Goal: Task Accomplishment & Management: Manage account settings

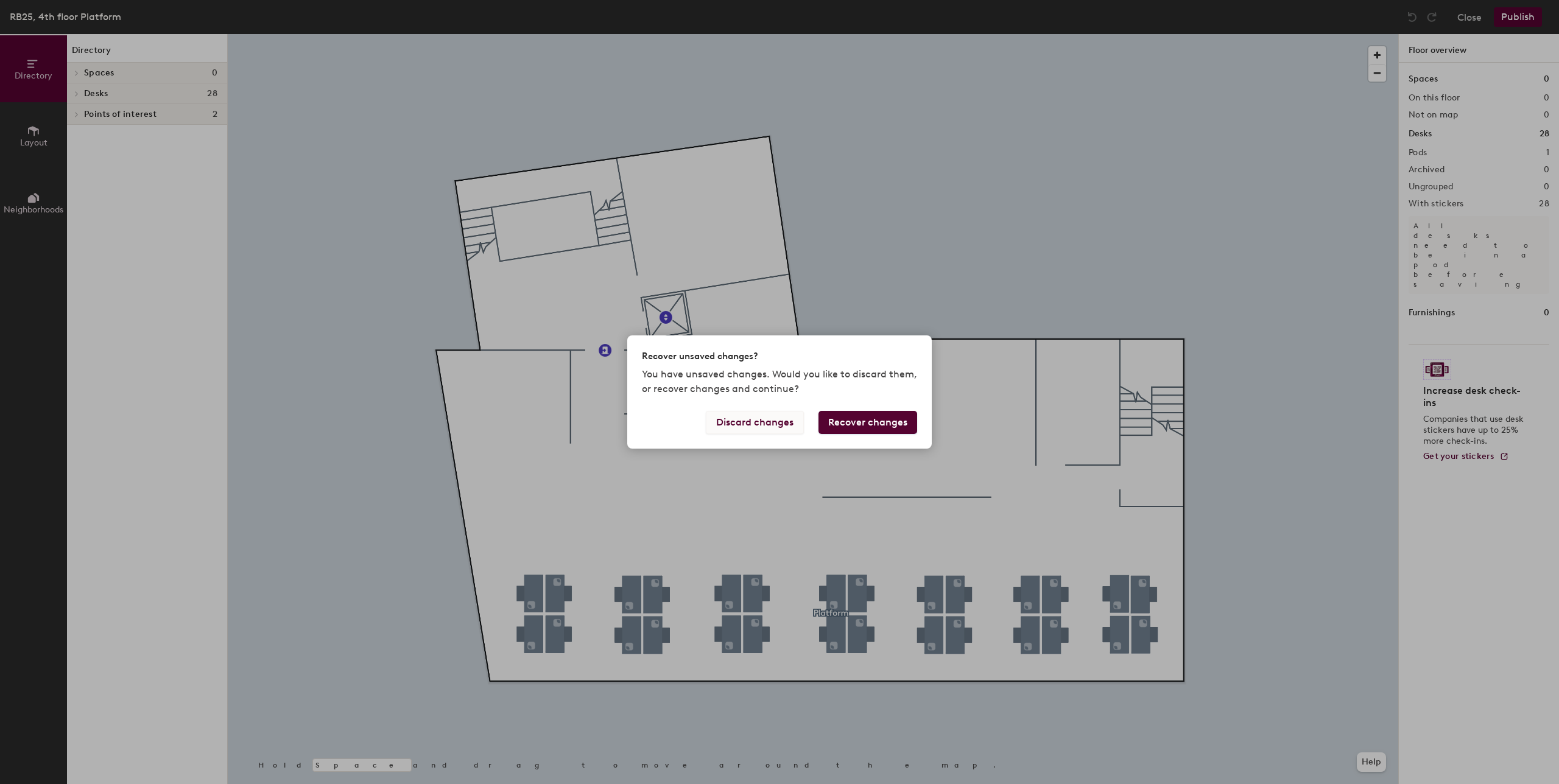
click at [770, 420] on button "Discard changes" at bounding box center [755, 423] width 98 height 24
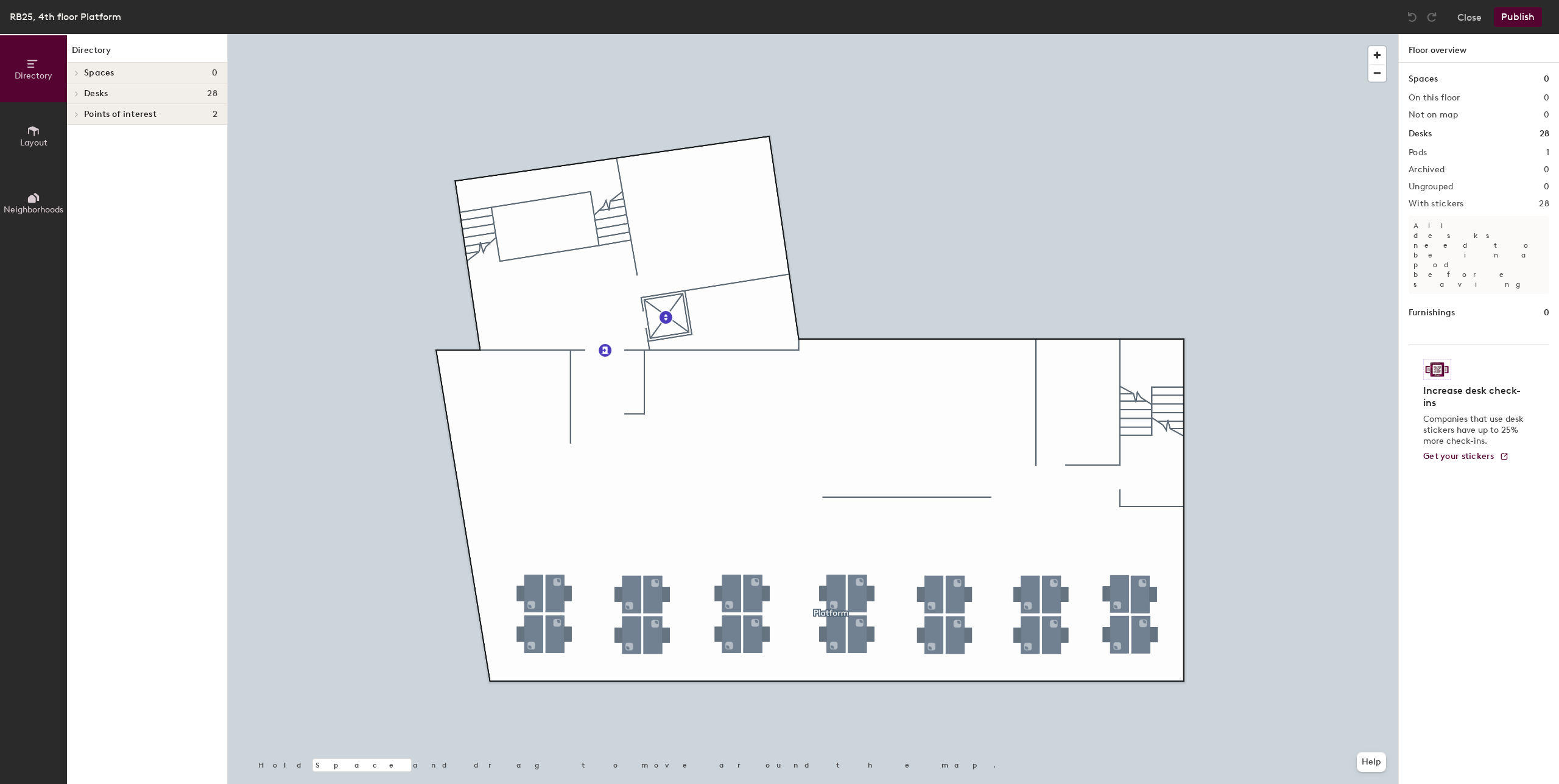
click at [78, 88] on div at bounding box center [74, 93] width 16 height 20
click at [73, 109] on div at bounding box center [74, 114] width 16 height 20
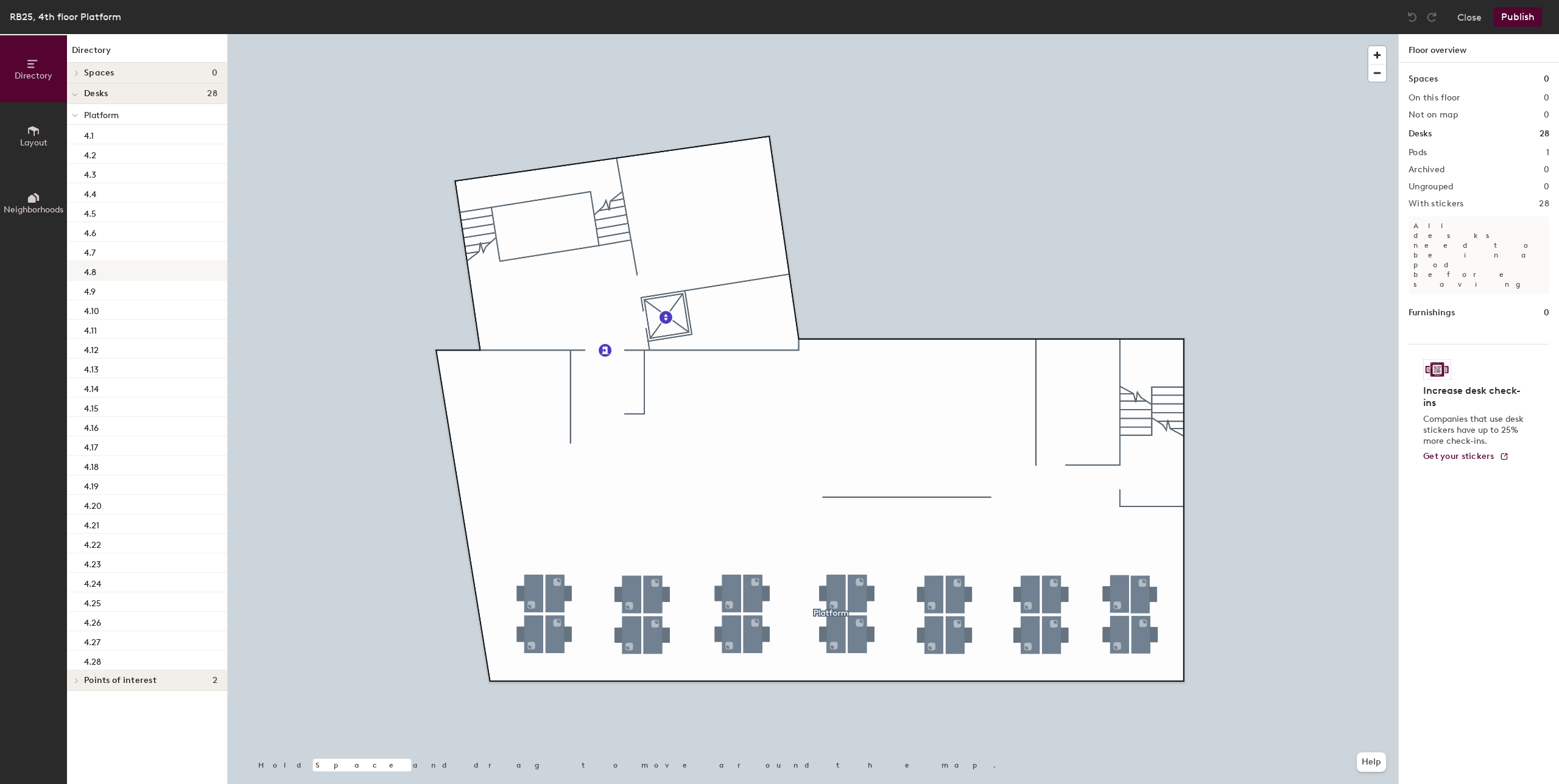
click at [113, 275] on div "4.8" at bounding box center [147, 271] width 160 height 20
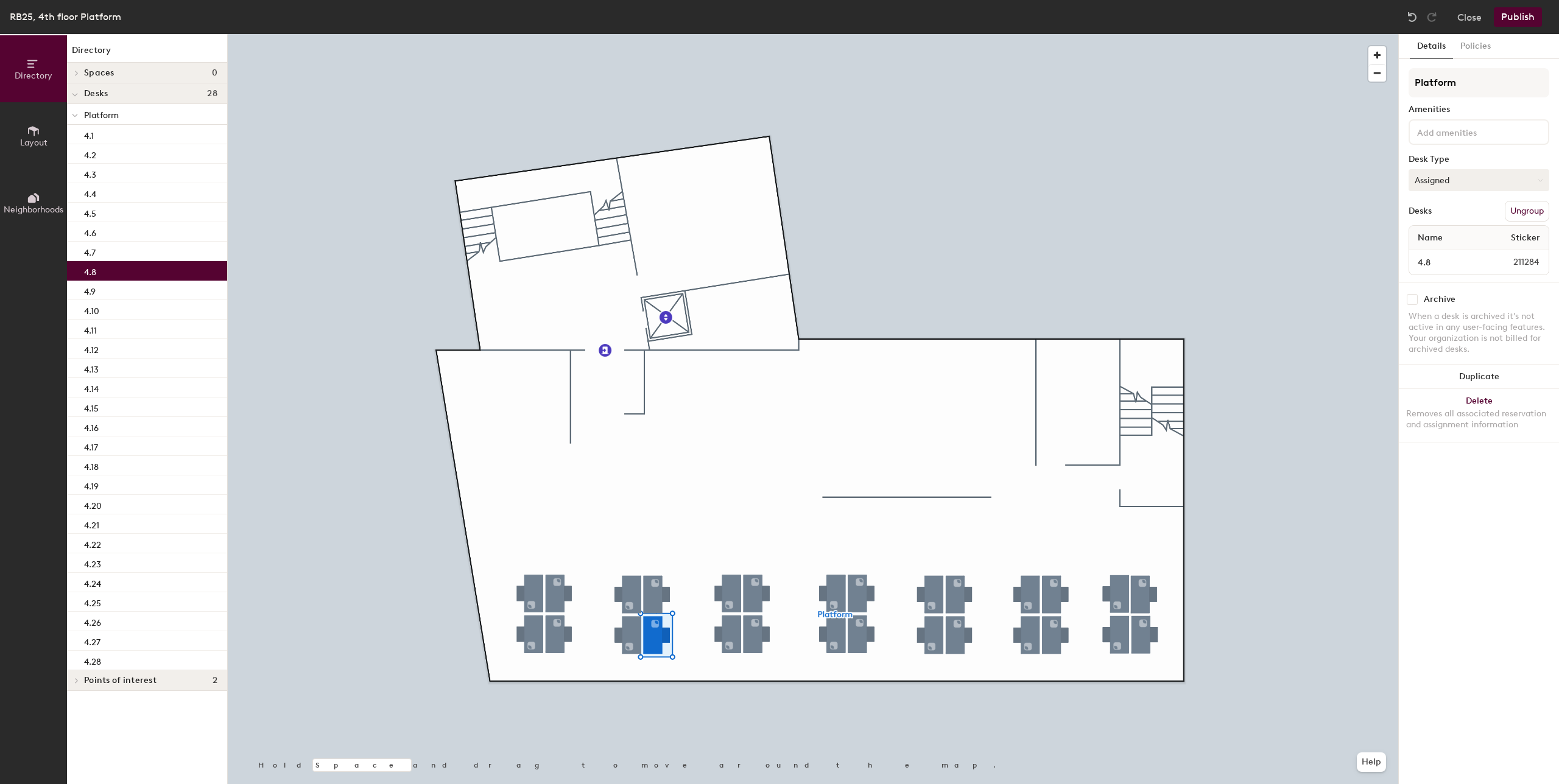
click at [1443, 184] on button "Assigned" at bounding box center [1479, 180] width 140 height 22
click at [1428, 254] on div "Hoteled" at bounding box center [1470, 254] width 121 height 18
click at [1476, 331] on div "When a desk is archived it's not active in any user-facing features. Your organ…" at bounding box center [1479, 333] width 140 height 44
click at [1520, 22] on button "Publish" at bounding box center [1518, 17] width 48 height 20
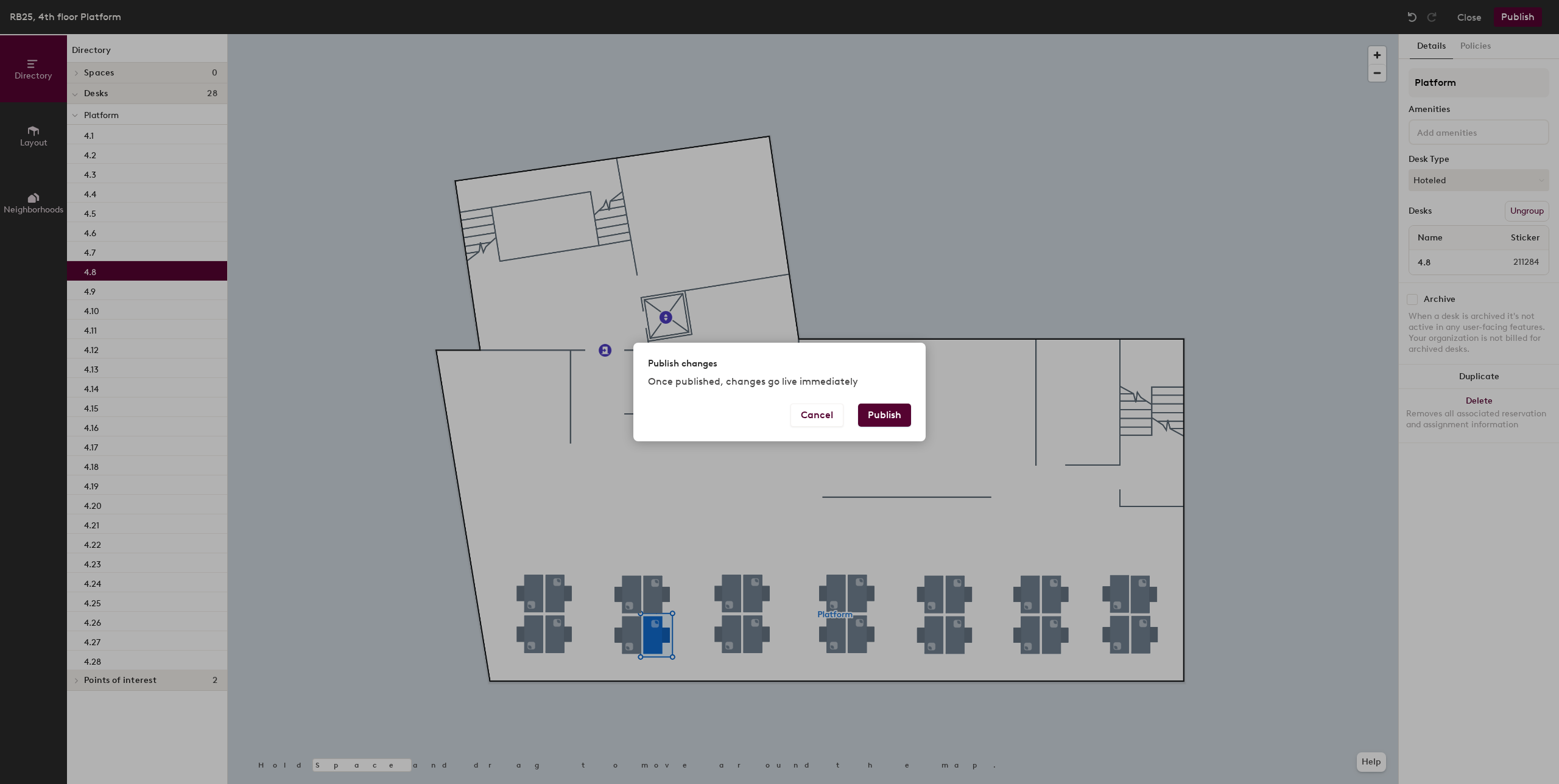
click at [879, 420] on button "Publish" at bounding box center [885, 415] width 53 height 24
